Goal: Navigation & Orientation: Find specific page/section

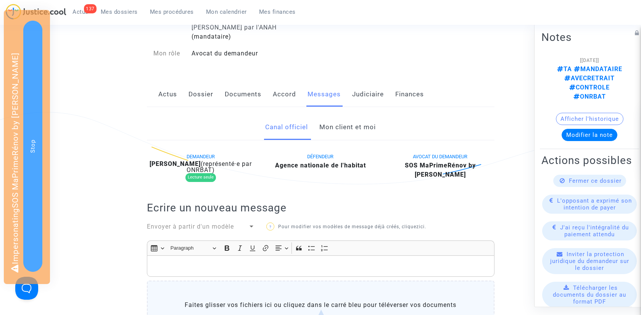
scroll to position [124, 0]
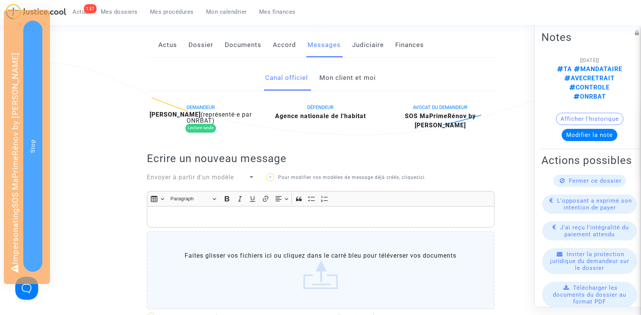
click at [359, 75] on link "Mon client et moi" at bounding box center [348, 77] width 57 height 25
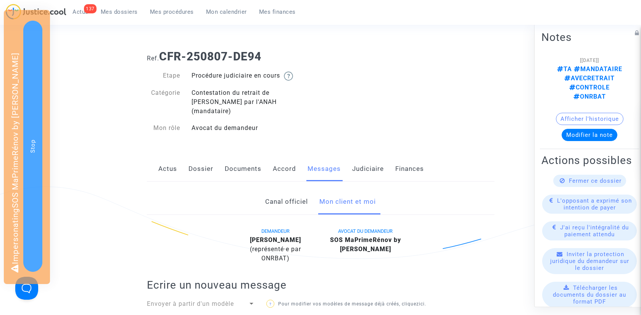
click at [176, 160] on link "Actus" at bounding box center [167, 168] width 19 height 25
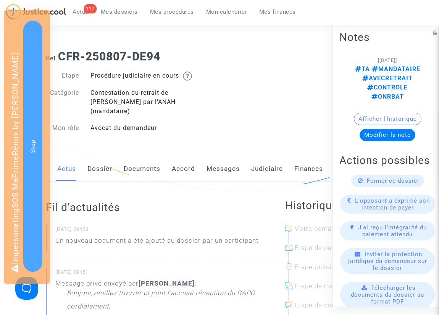
click at [216, 159] on link "Messages" at bounding box center [223, 168] width 33 height 25
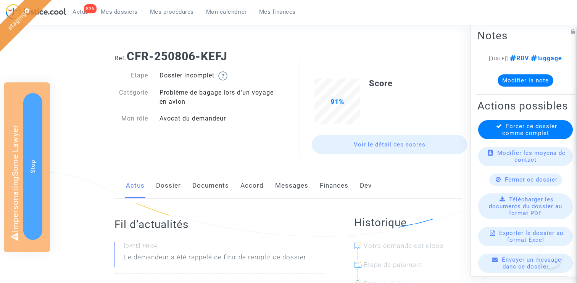
scroll to position [110, 0]
